Goal: Transaction & Acquisition: Purchase product/service

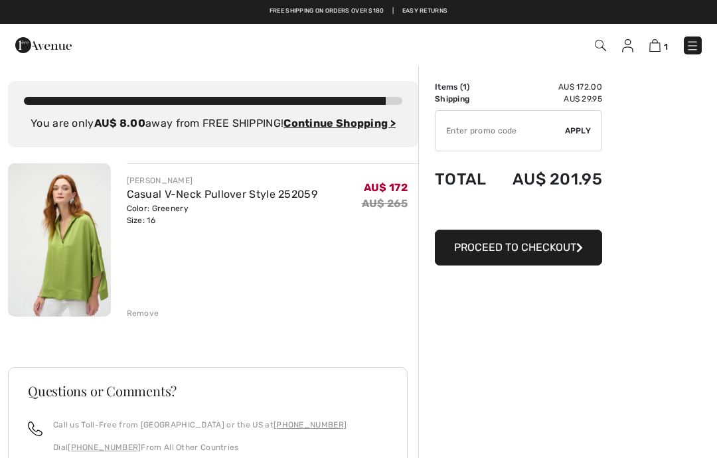
scroll to position [17, 0]
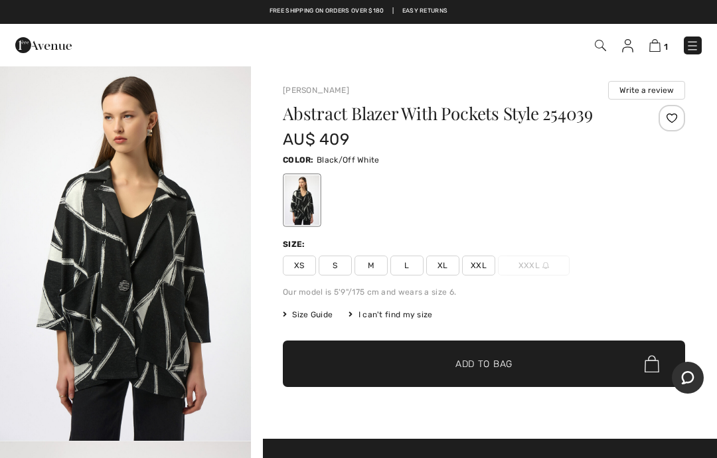
click at [694, 39] on img at bounding box center [692, 45] width 13 height 13
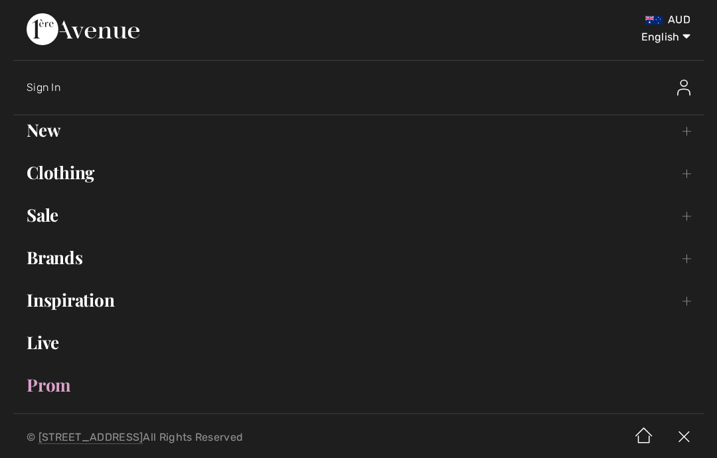
click at [41, 216] on link "Sale Toggle submenu" at bounding box center [358, 215] width 691 height 29
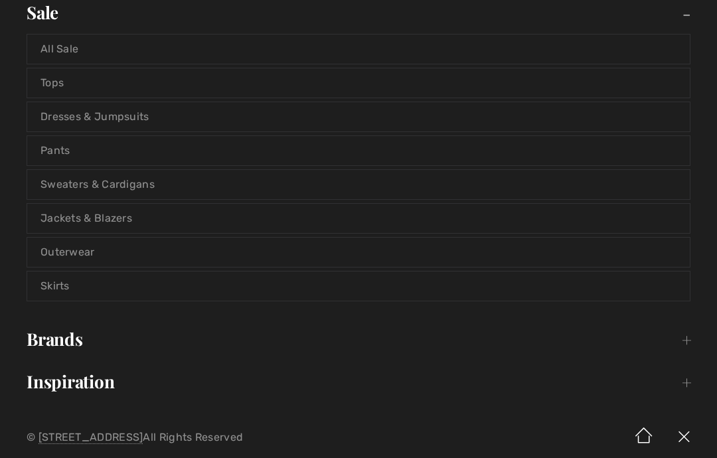
scroll to position [204, 0]
click at [63, 297] on link "Skirts" at bounding box center [358, 284] width 663 height 29
click at [52, 285] on link "Skirts" at bounding box center [358, 284] width 663 height 29
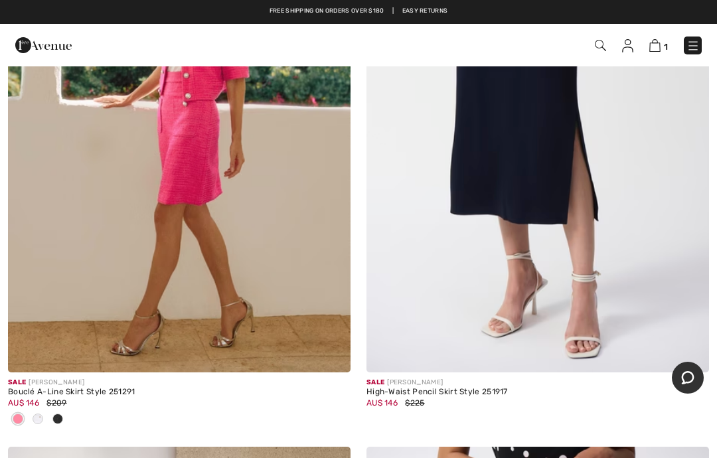
scroll to position [2003, 0]
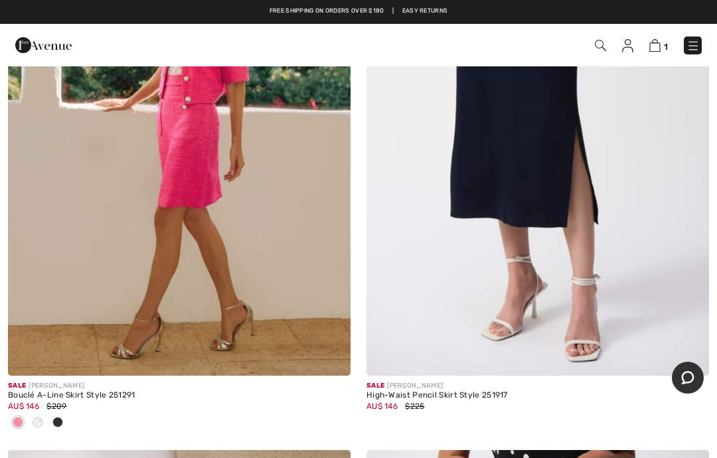
click at [467, 397] on div "High-Waist Pencil Skirt Style 251917" at bounding box center [538, 395] width 343 height 9
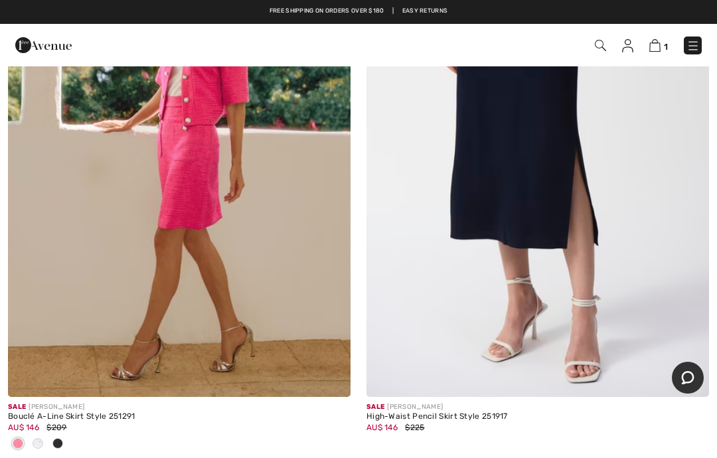
scroll to position [1975, 0]
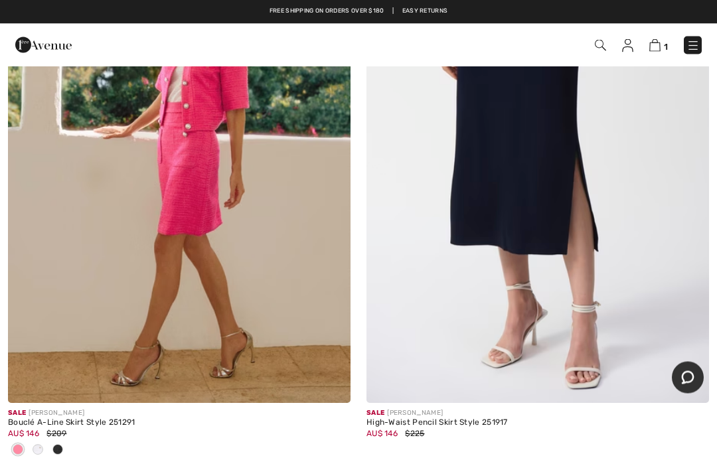
click at [533, 183] on img at bounding box center [538, 147] width 343 height 514
click at [527, 207] on img at bounding box center [538, 147] width 343 height 514
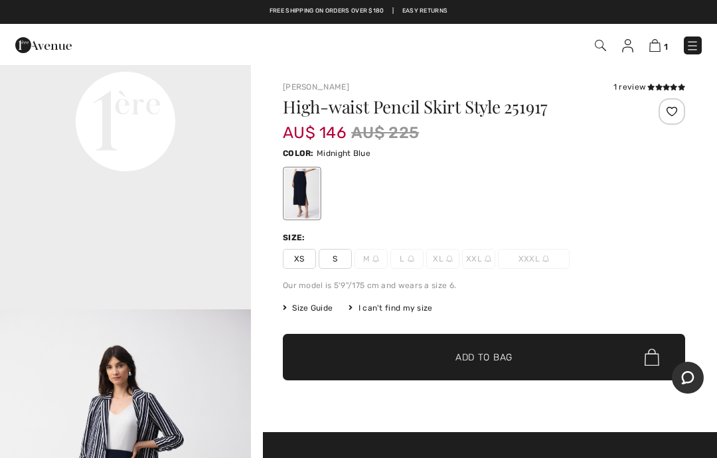
scroll to position [880, 0]
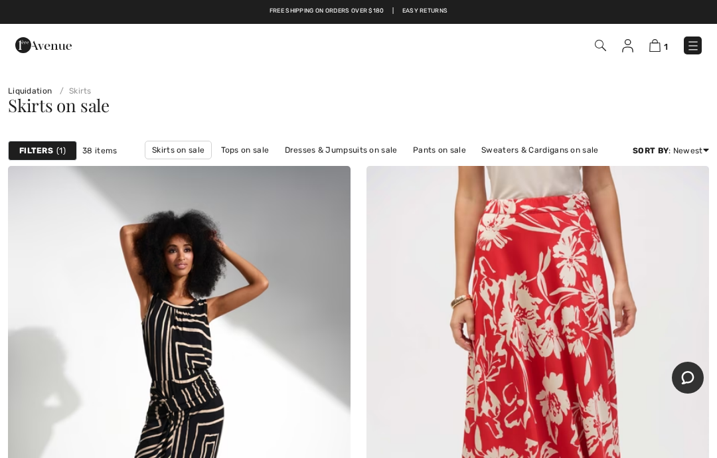
click at [691, 40] on img at bounding box center [693, 45] width 13 height 13
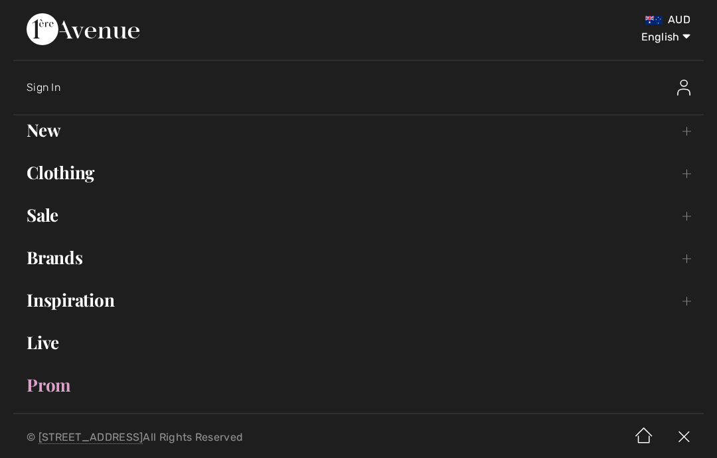
click at [56, 159] on link "Clothing Toggle submenu" at bounding box center [358, 172] width 691 height 29
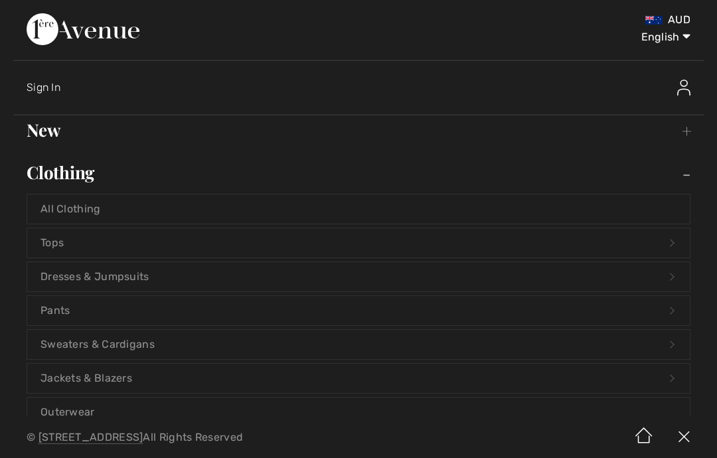
click at [50, 232] on link "Tops Open submenu" at bounding box center [358, 242] width 663 height 29
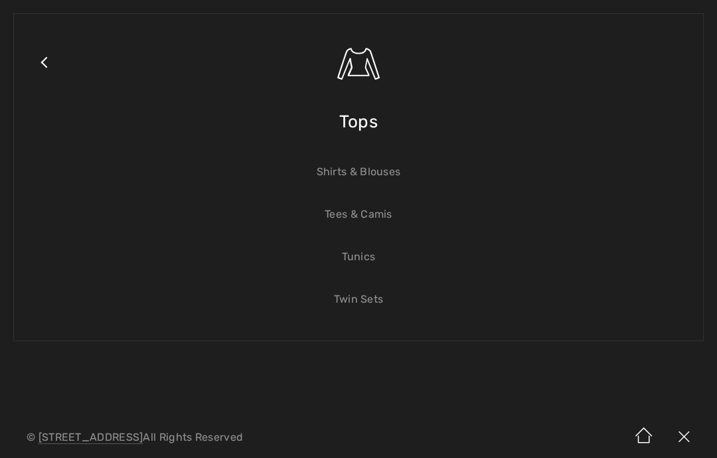
click at [361, 261] on link "Tunics" at bounding box center [358, 256] width 663 height 29
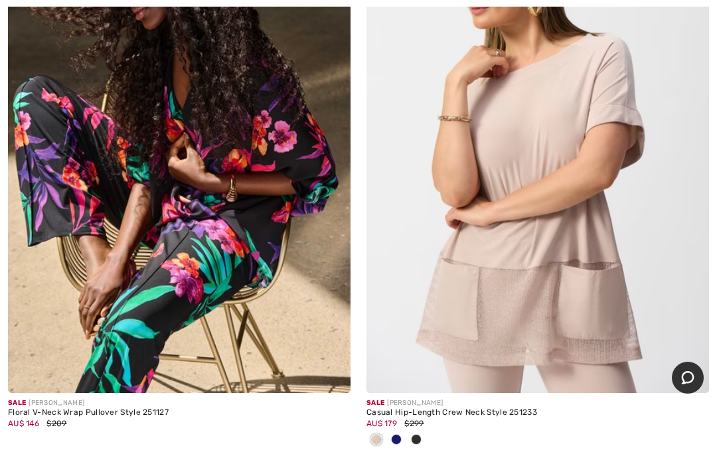
scroll to position [11201, 0]
